Goal: Entertainment & Leisure: Consume media (video, audio)

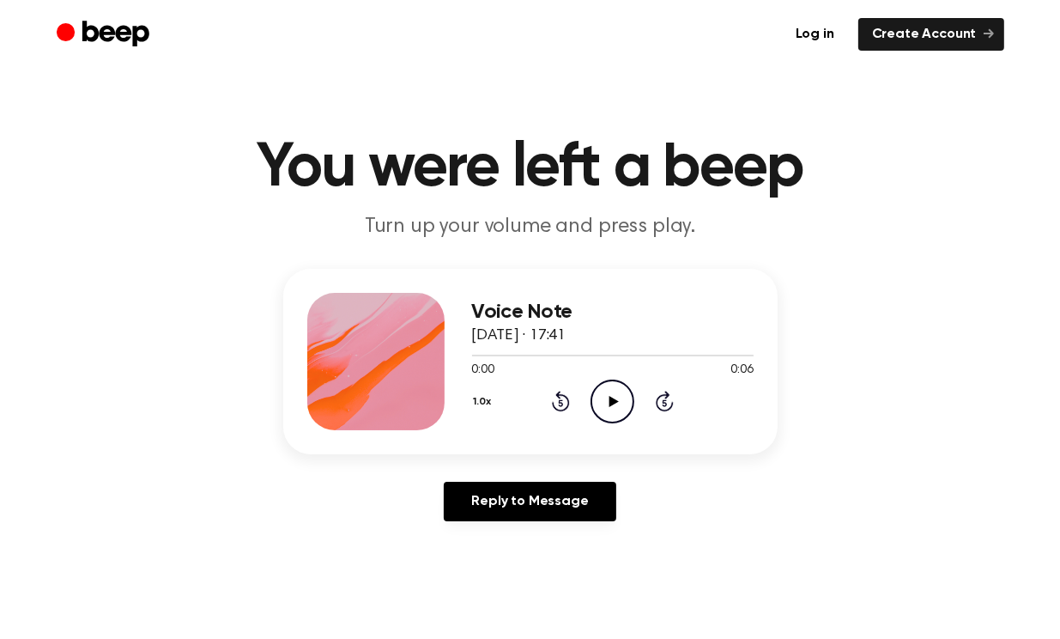
click at [615, 397] on icon at bounding box center [613, 401] width 9 height 11
click at [609, 401] on icon at bounding box center [613, 401] width 9 height 11
click at [609, 401] on icon at bounding box center [613, 401] width 8 height 11
click at [613, 409] on icon "Play Audio" at bounding box center [613, 401] width 44 height 44
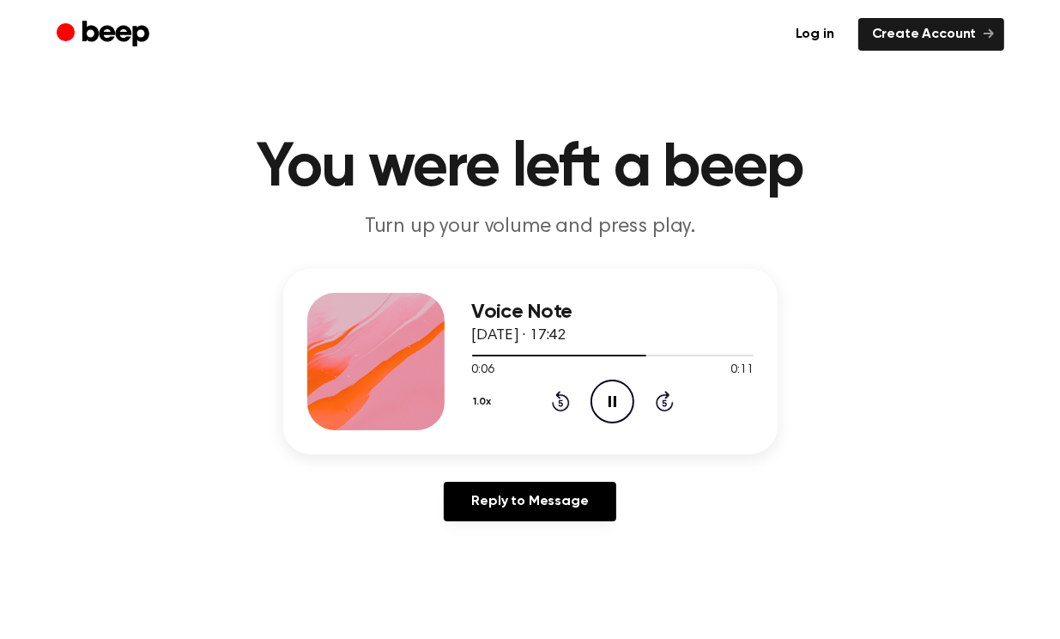
click at [613, 409] on icon "Pause Audio" at bounding box center [613, 401] width 44 height 44
click at [618, 402] on icon "Play Audio" at bounding box center [613, 401] width 44 height 44
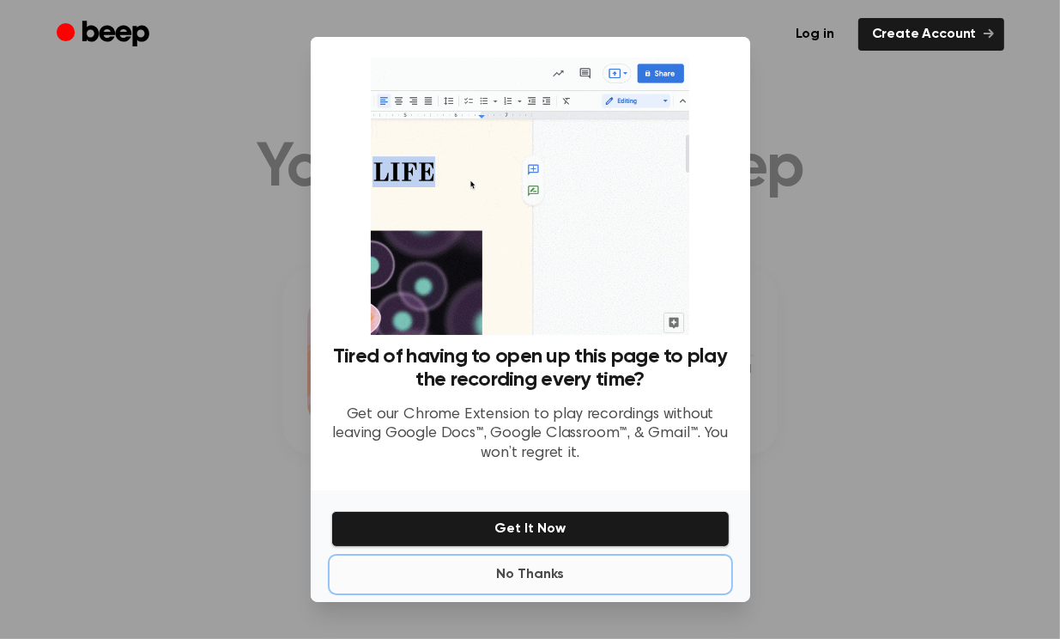
click at [549, 569] on button "No Thanks" at bounding box center [530, 574] width 398 height 34
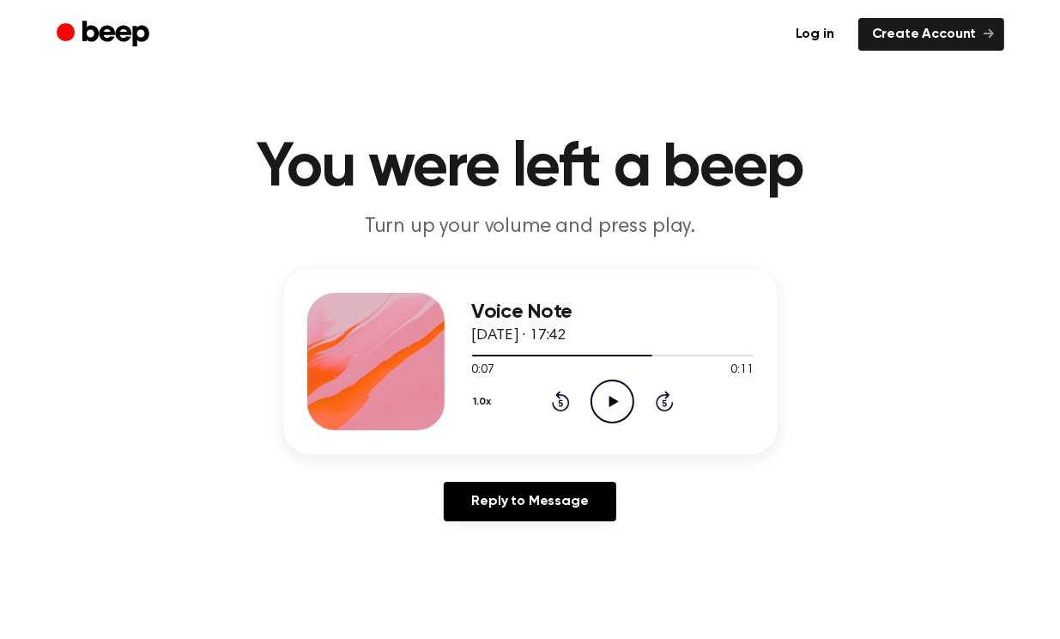
click at [615, 409] on icon "Play Audio" at bounding box center [613, 401] width 44 height 44
click at [611, 401] on icon at bounding box center [613, 401] width 8 height 11
click at [484, 360] on div at bounding box center [613, 355] width 282 height 14
click at [615, 402] on icon "Play Audio" at bounding box center [613, 401] width 44 height 44
click at [615, 402] on icon at bounding box center [613, 401] width 8 height 11
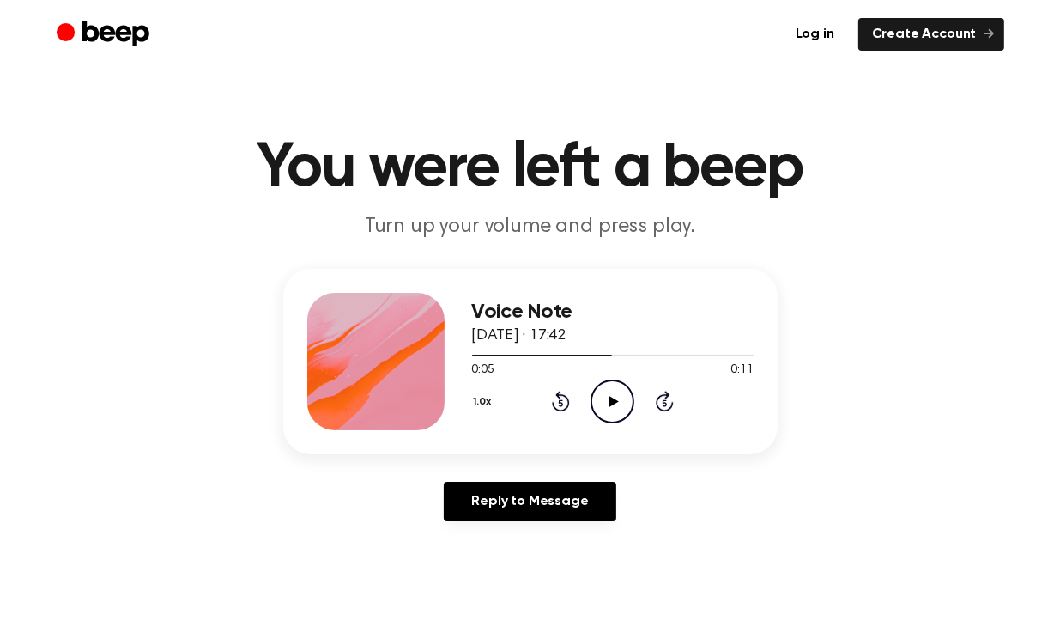
click at [604, 396] on icon "Play Audio" at bounding box center [613, 401] width 44 height 44
drag, startPoint x: 604, startPoint y: 396, endPoint x: 613, endPoint y: 332, distance: 64.1
click at [604, 396] on icon "Pause Audio" at bounding box center [613, 401] width 44 height 44
click at [615, 416] on icon "Play Audio" at bounding box center [613, 401] width 44 height 44
click at [601, 397] on icon "Play Audio" at bounding box center [613, 401] width 44 height 44
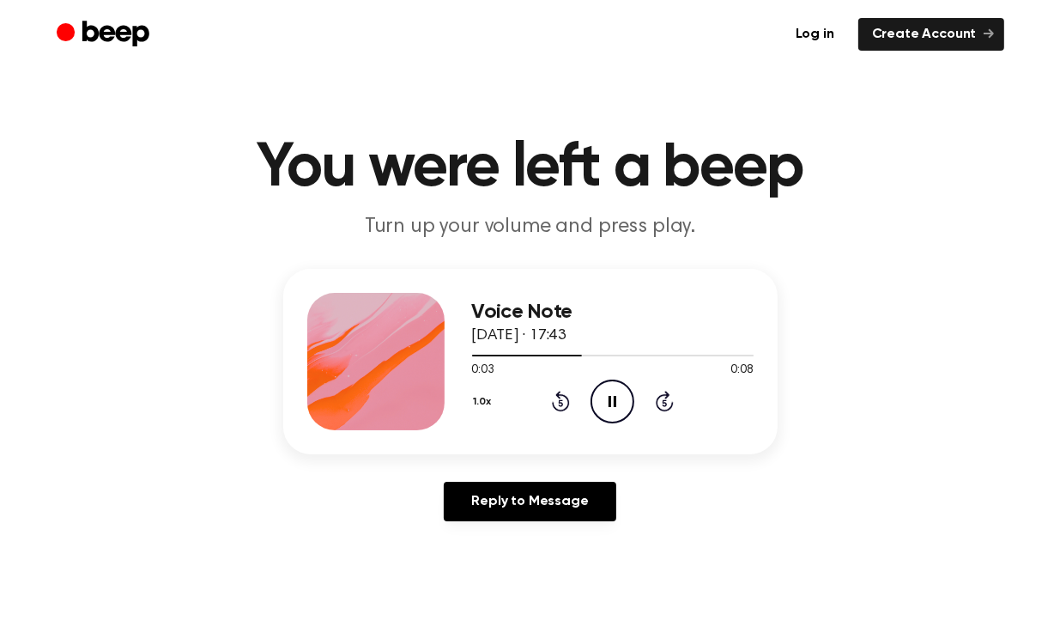
click at [609, 397] on icon at bounding box center [613, 401] width 8 height 11
click at [512, 355] on div at bounding box center [534, 356] width 125 height 2
click at [601, 399] on icon "Play Audio" at bounding box center [613, 401] width 44 height 44
click at [601, 399] on icon "Pause Audio" at bounding box center [613, 401] width 44 height 44
click at [618, 404] on icon "Play Audio" at bounding box center [613, 401] width 44 height 44
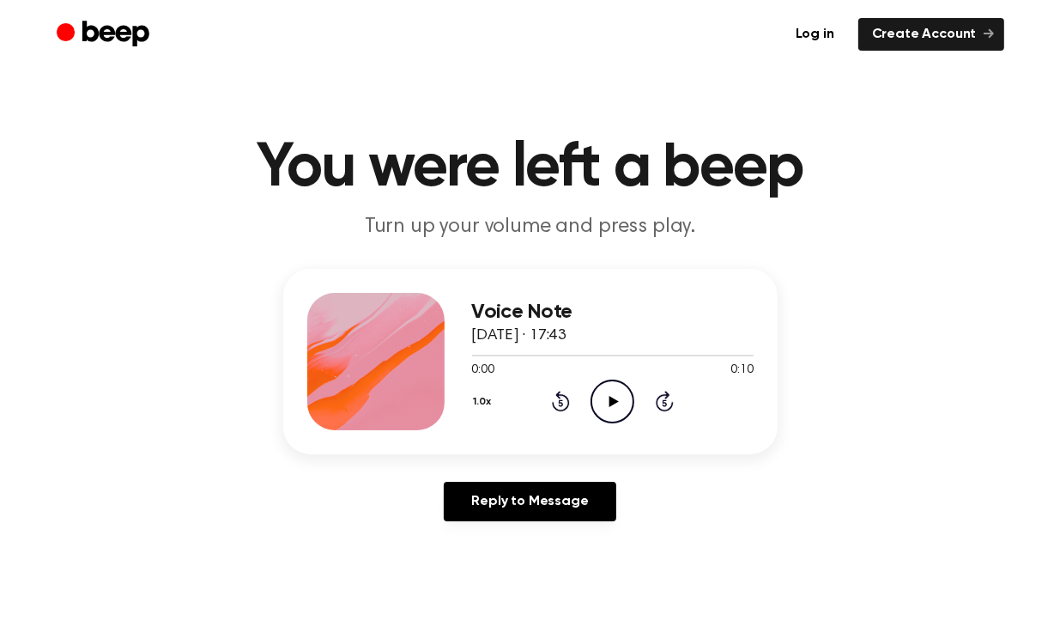
click at [608, 399] on icon "Play Audio" at bounding box center [613, 401] width 44 height 44
click at [615, 403] on icon at bounding box center [613, 401] width 8 height 11
click at [615, 398] on icon at bounding box center [613, 401] width 9 height 11
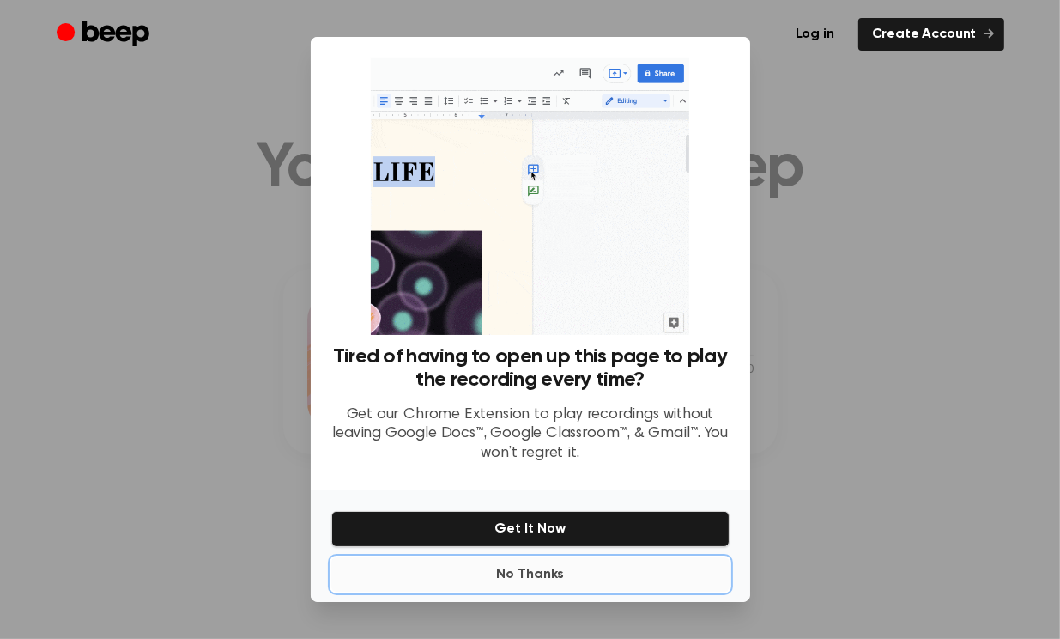
click at [520, 579] on button "No Thanks" at bounding box center [530, 574] width 398 height 34
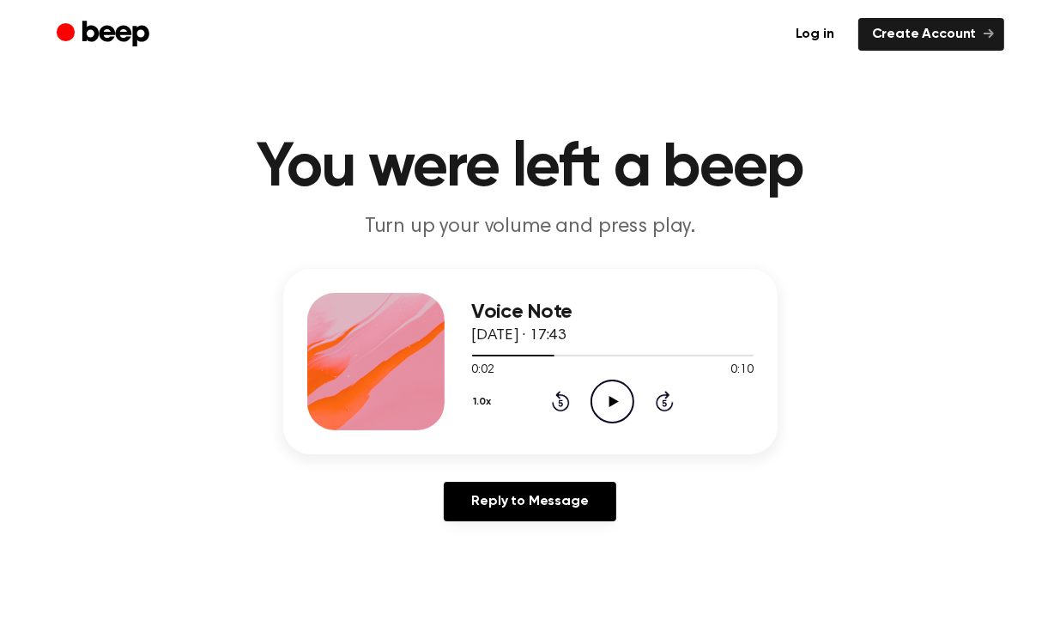
click at [608, 405] on icon "Play Audio" at bounding box center [613, 401] width 44 height 44
click at [608, 402] on icon "Pause Audio" at bounding box center [613, 401] width 44 height 44
click at [613, 399] on icon at bounding box center [613, 401] width 9 height 11
click at [611, 401] on icon at bounding box center [613, 401] width 8 height 11
click at [602, 395] on icon "Play Audio" at bounding box center [613, 401] width 44 height 44
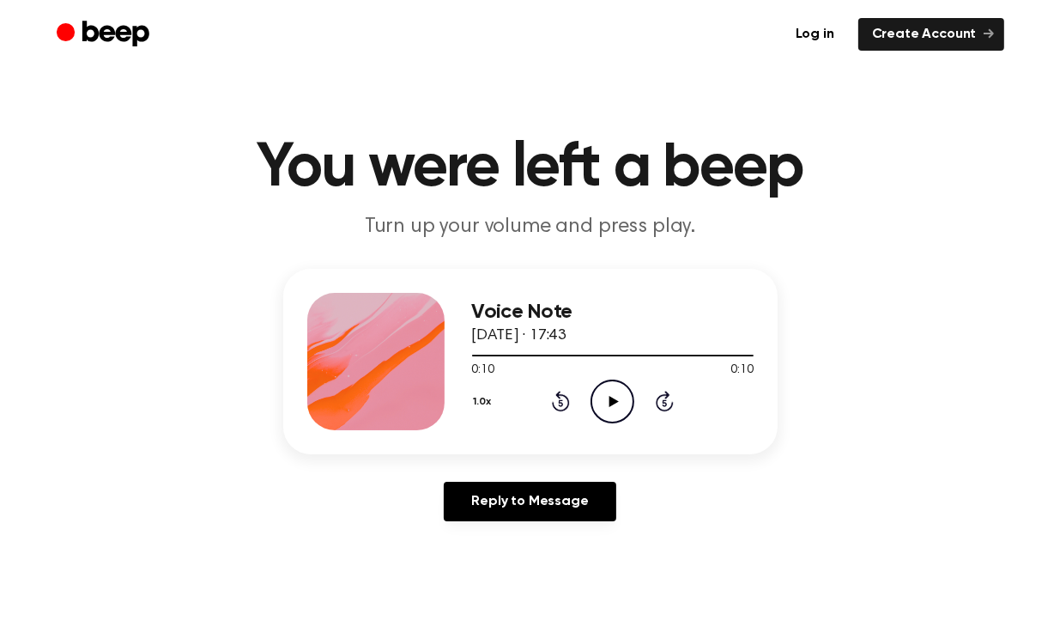
click at [618, 405] on icon "Play Audio" at bounding box center [613, 401] width 44 height 44
click at [618, 405] on icon "Pause Audio" at bounding box center [613, 401] width 44 height 44
click at [609, 401] on icon at bounding box center [613, 401] width 9 height 11
click at [609, 401] on icon at bounding box center [613, 401] width 8 height 11
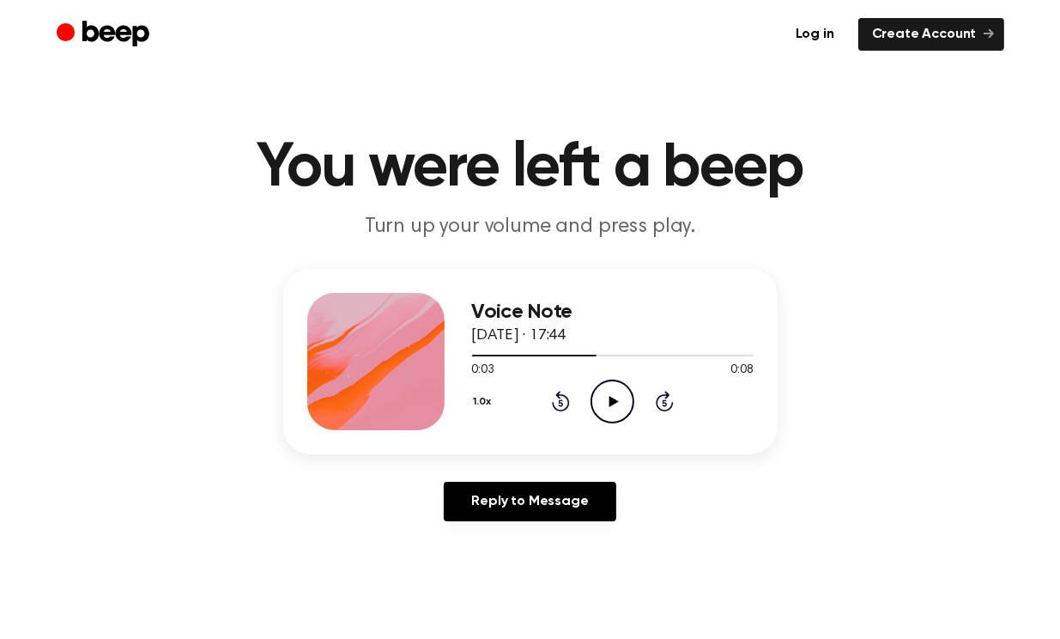
drag, startPoint x: 588, startPoint y: 351, endPoint x: 474, endPoint y: 361, distance: 114.6
click at [474, 361] on div "0:03 0:08 Your browser does not support the [object Object] element." at bounding box center [613, 364] width 282 height 32
click at [476, 355] on div at bounding box center [534, 356] width 124 height 2
click at [611, 394] on icon "Play Audio" at bounding box center [613, 401] width 44 height 44
click at [621, 397] on icon "Play Audio" at bounding box center [613, 401] width 44 height 44
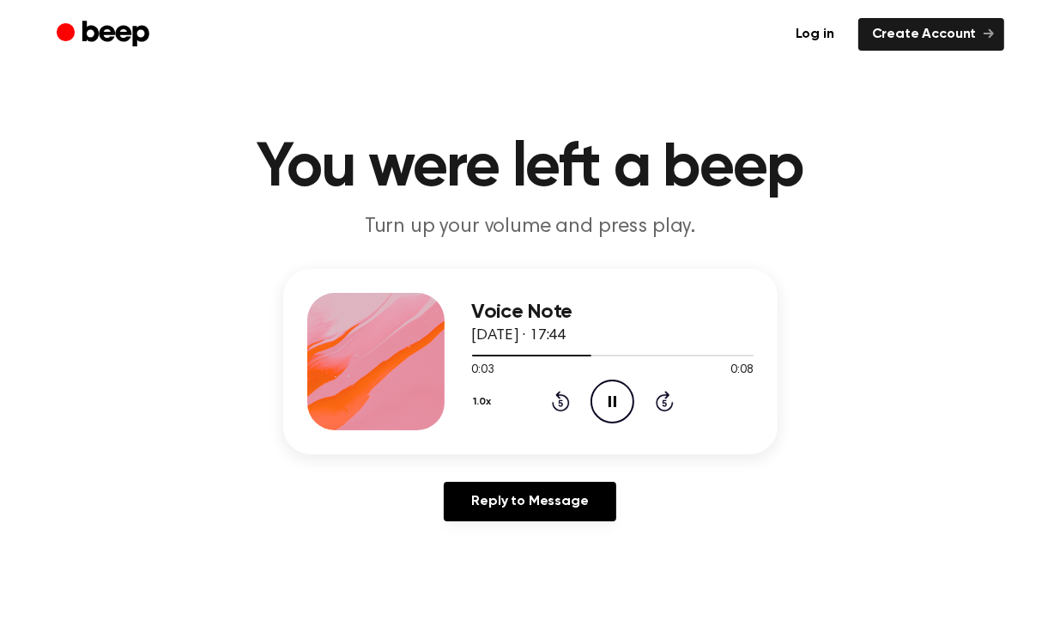
click at [614, 398] on icon at bounding box center [613, 401] width 8 height 11
click at [531, 355] on div at bounding box center [536, 356] width 128 height 2
click at [609, 401] on icon at bounding box center [613, 401] width 9 height 11
click at [609, 401] on icon at bounding box center [613, 401] width 8 height 11
click at [609, 360] on div at bounding box center [613, 355] width 282 height 14
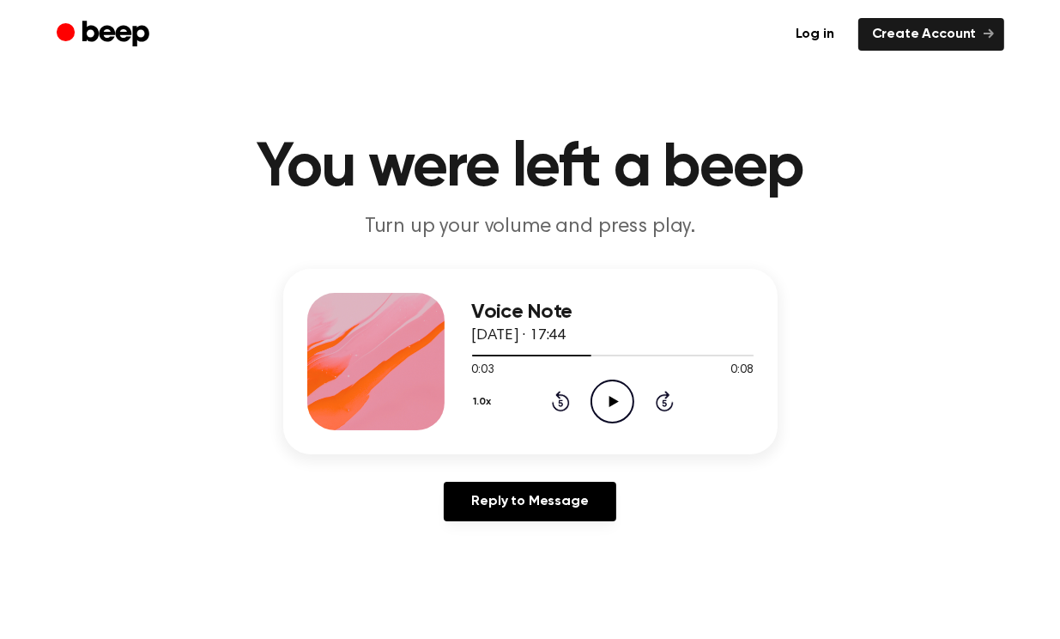
click at [613, 383] on icon "Play Audio" at bounding box center [613, 401] width 44 height 44
click at [613, 393] on icon "Play Audio" at bounding box center [613, 401] width 44 height 44
click at [613, 393] on icon "Pause Audio" at bounding box center [613, 401] width 44 height 44
click at [609, 397] on icon "Play Audio" at bounding box center [613, 401] width 44 height 44
click at [615, 391] on icon "Play Audio" at bounding box center [613, 401] width 44 height 44
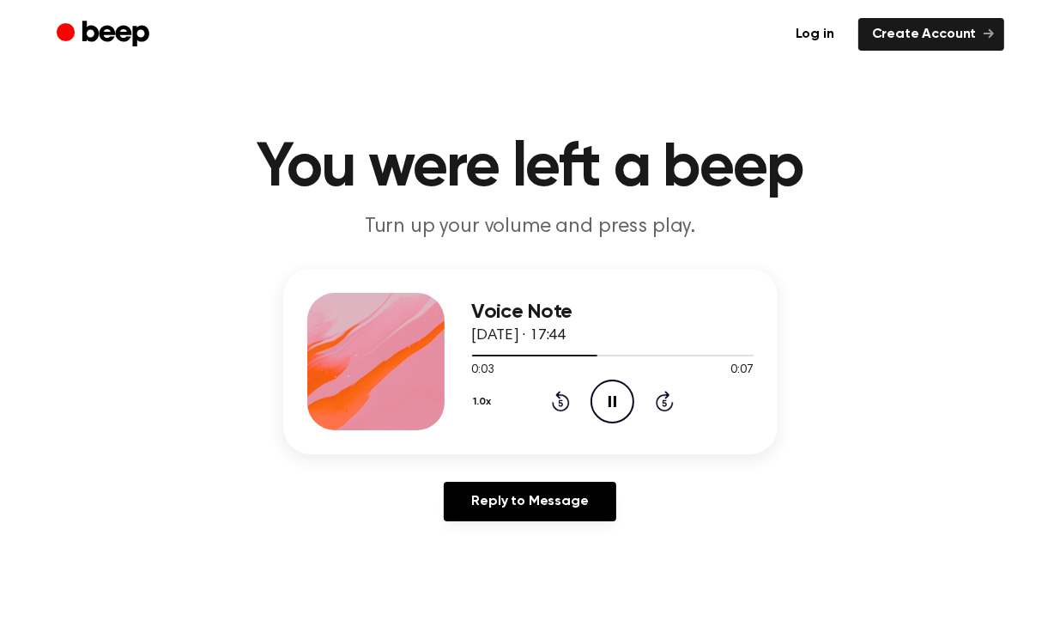
click at [607, 397] on icon "Pause Audio" at bounding box center [613, 401] width 44 height 44
click at [478, 355] on div at bounding box center [536, 356] width 129 height 2
click at [621, 399] on icon "Play Audio" at bounding box center [613, 401] width 44 height 44
click at [621, 399] on icon "Pause Audio" at bounding box center [613, 401] width 44 height 44
click at [579, 355] on div at bounding box center [566, 356] width 189 height 2
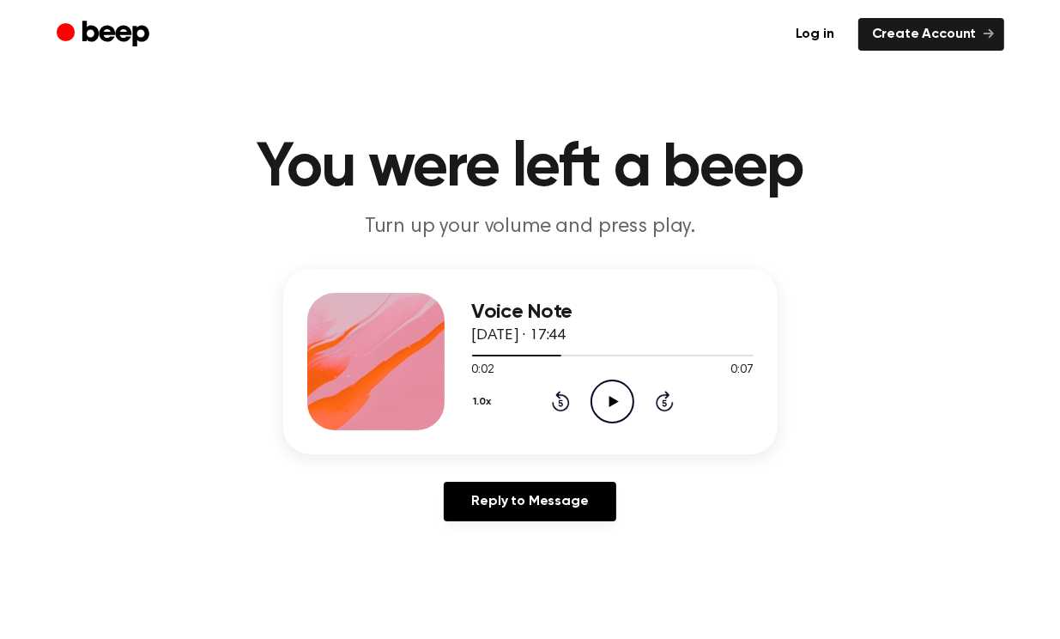
click at [611, 398] on icon at bounding box center [613, 401] width 9 height 11
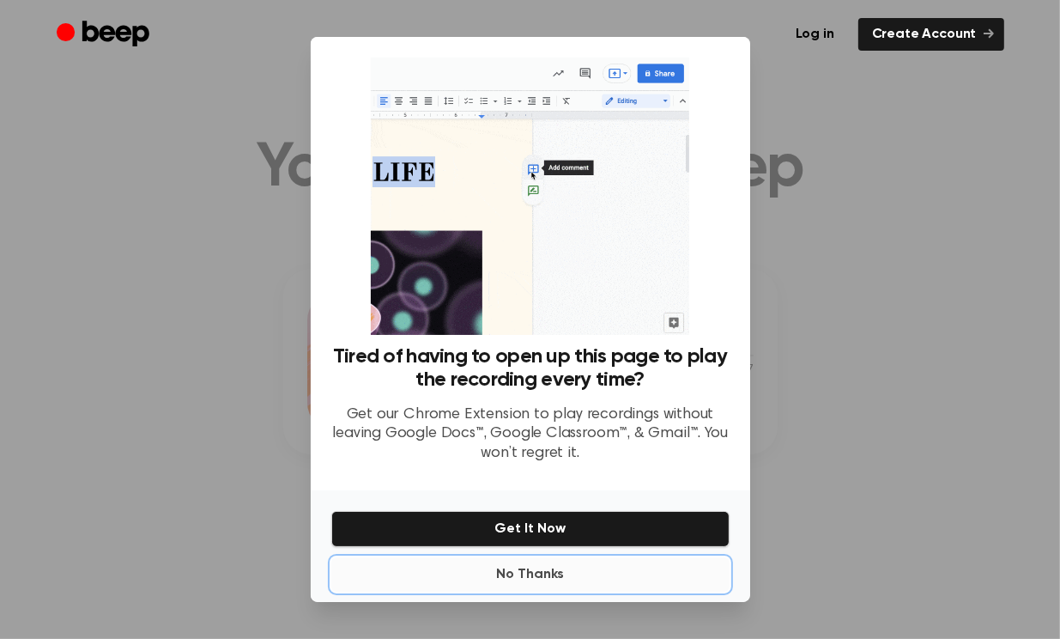
click at [548, 579] on button "No Thanks" at bounding box center [530, 574] width 398 height 34
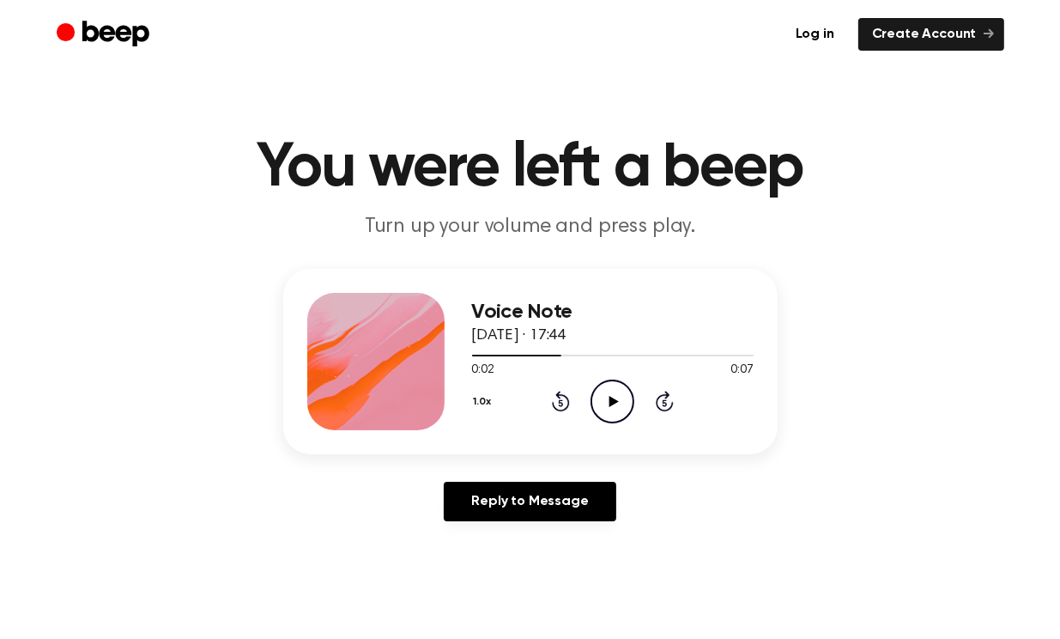
click at [604, 401] on icon "Play Audio" at bounding box center [613, 401] width 44 height 44
click at [620, 401] on icon "Play Audio" at bounding box center [613, 401] width 44 height 44
click at [619, 397] on icon "Play Audio" at bounding box center [613, 401] width 44 height 44
click at [597, 398] on icon "Play Audio" at bounding box center [613, 401] width 44 height 44
click at [616, 394] on icon "Pause Audio" at bounding box center [613, 401] width 44 height 44
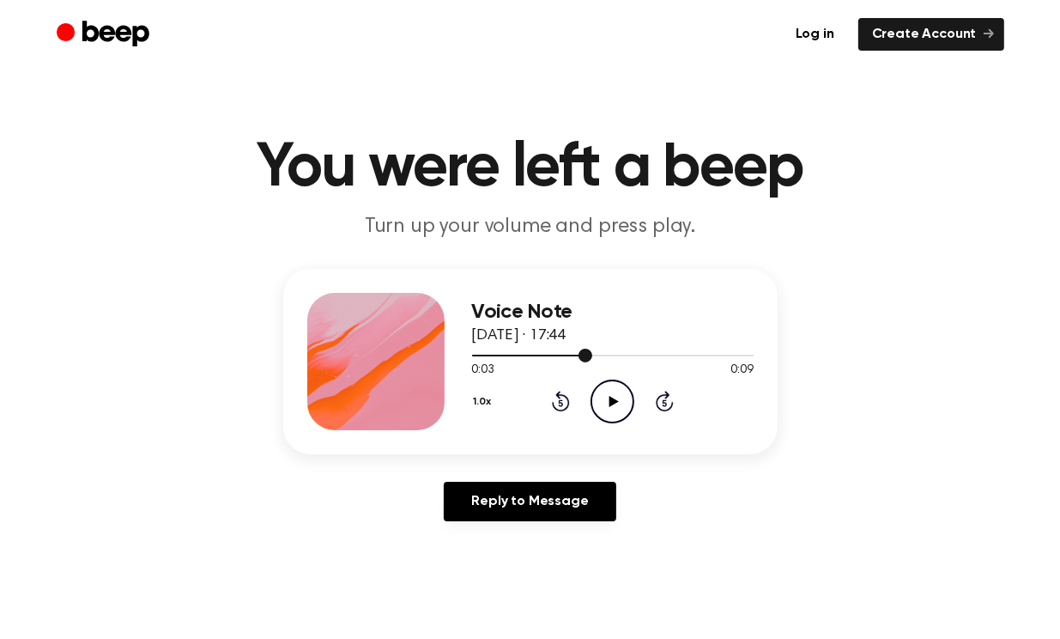
click at [552, 359] on div at bounding box center [613, 355] width 282 height 14
click at [608, 391] on icon "Play Audio" at bounding box center [613, 401] width 44 height 44
click at [608, 391] on icon "Pause Audio" at bounding box center [613, 401] width 44 height 44
click at [610, 349] on div at bounding box center [613, 355] width 282 height 14
click at [603, 397] on icon "Play Audio" at bounding box center [613, 401] width 44 height 44
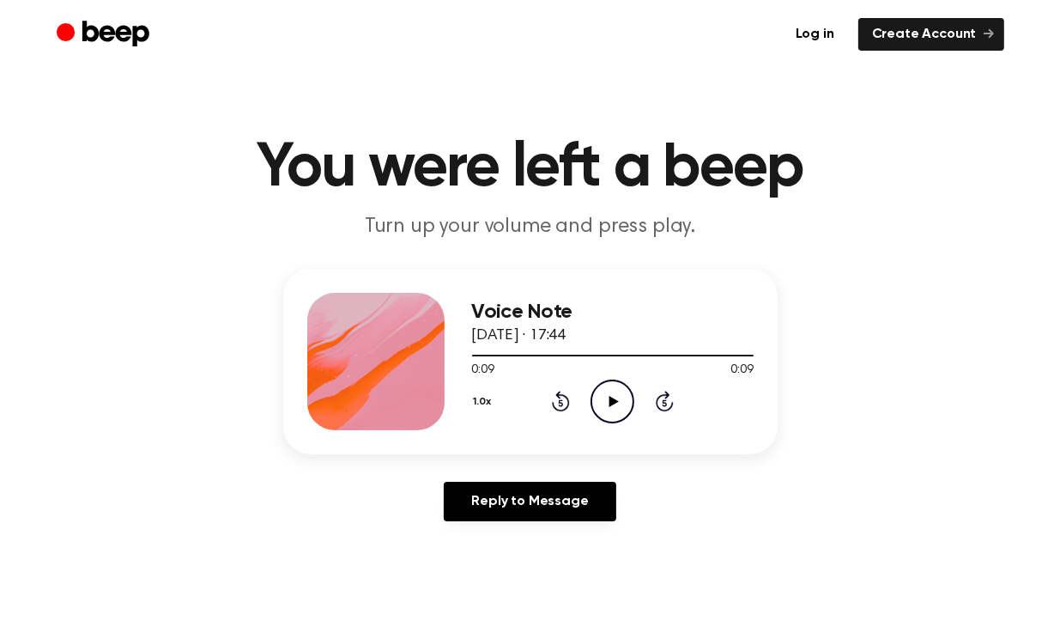
click at [603, 397] on icon "Play Audio" at bounding box center [613, 401] width 44 height 44
click at [603, 397] on icon "Pause Audio" at bounding box center [613, 401] width 44 height 44
click at [512, 355] on div at bounding box center [587, 356] width 230 height 2
click at [602, 400] on icon "Play Audio" at bounding box center [613, 401] width 44 height 44
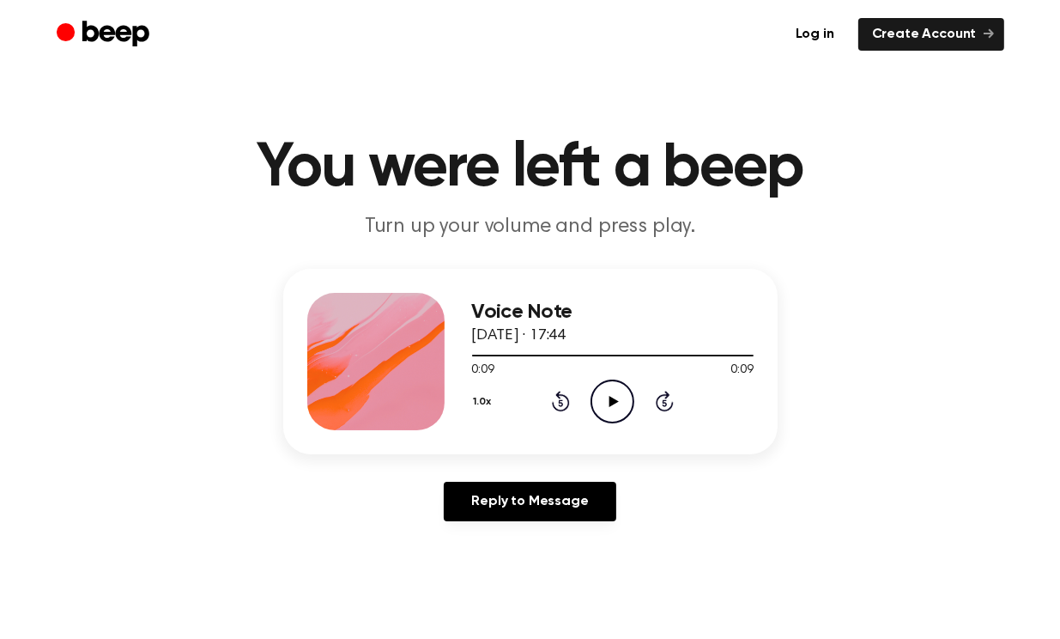
click at [602, 397] on icon "Play Audio" at bounding box center [613, 401] width 44 height 44
click at [602, 397] on icon "Pause Audio" at bounding box center [613, 401] width 44 height 44
click at [621, 403] on icon "Play Audio" at bounding box center [613, 401] width 44 height 44
click at [621, 399] on icon "Play Audio" at bounding box center [613, 401] width 44 height 44
click at [610, 400] on icon at bounding box center [613, 401] width 9 height 11
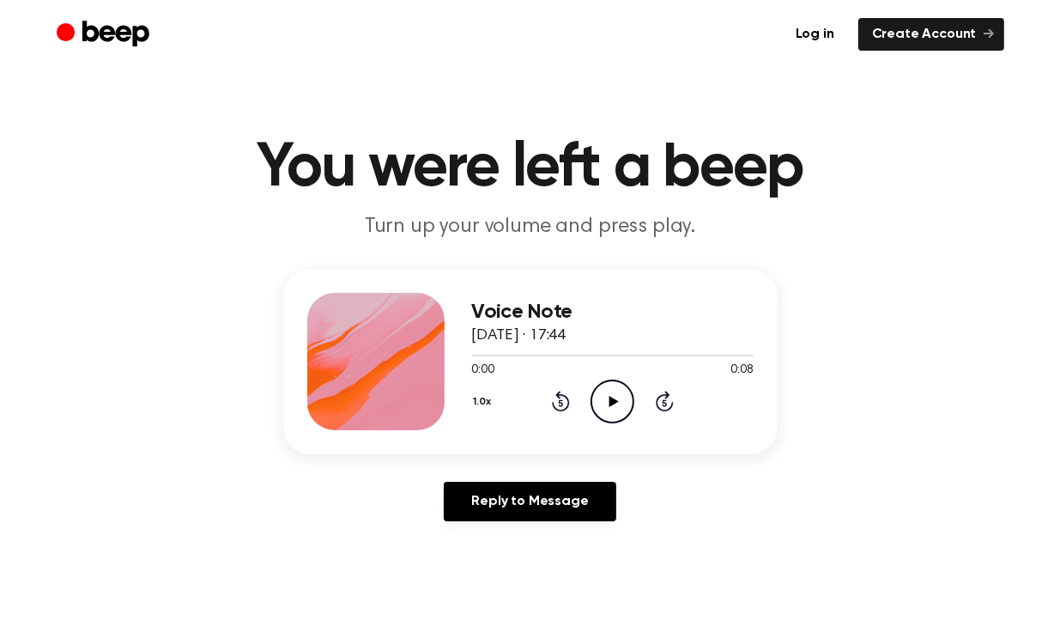
click at [619, 401] on icon "Play Audio" at bounding box center [613, 401] width 44 height 44
click at [598, 402] on icon "Play Audio" at bounding box center [613, 401] width 44 height 44
click at [505, 226] on p "Turn up your volume and press play." at bounding box center [530, 227] width 659 height 28
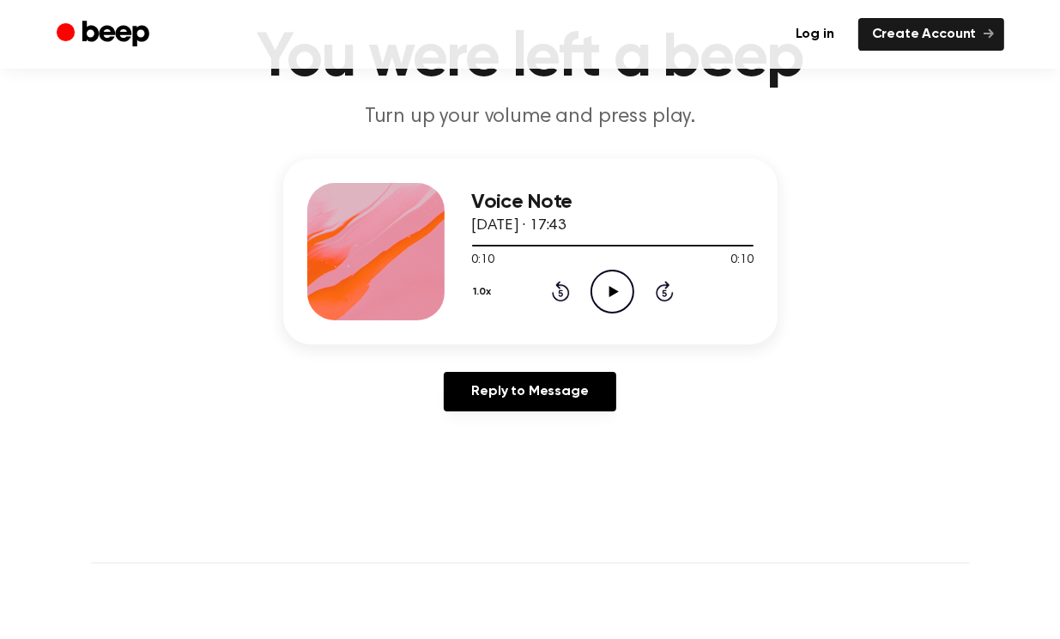
scroll to position [142, 0]
